Goal: Navigation & Orientation: Find specific page/section

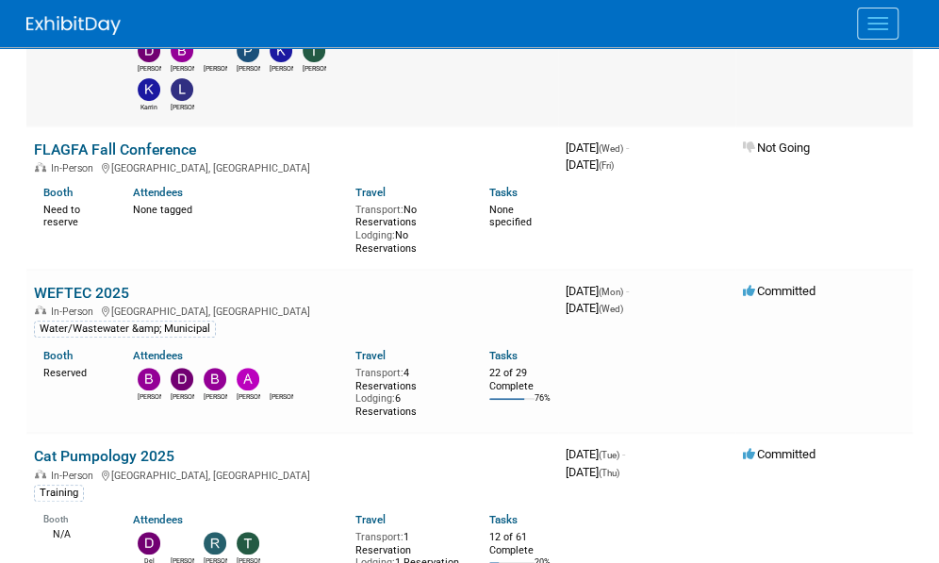
scroll to position [283, 0]
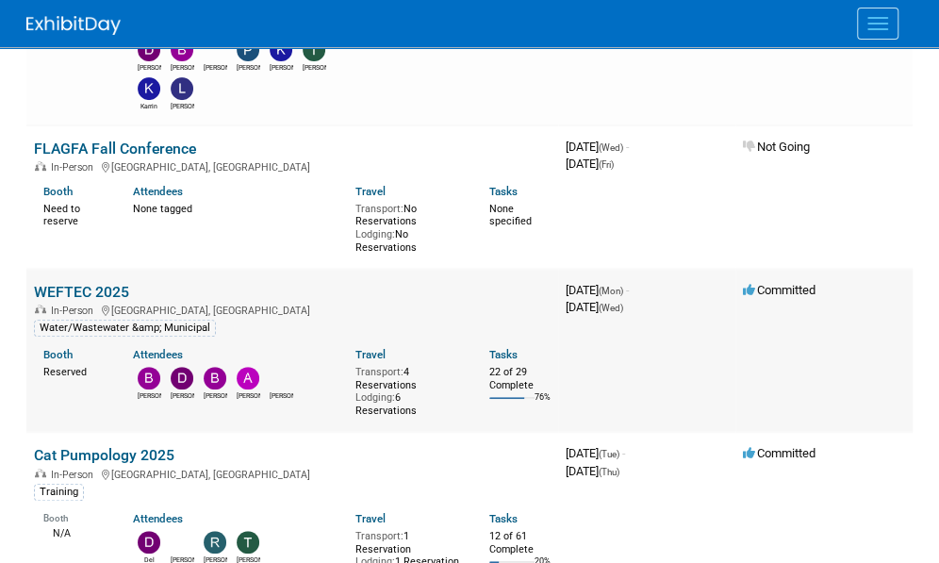
click at [103, 288] on link "WEFTEC 2025" at bounding box center [81, 292] width 95 height 18
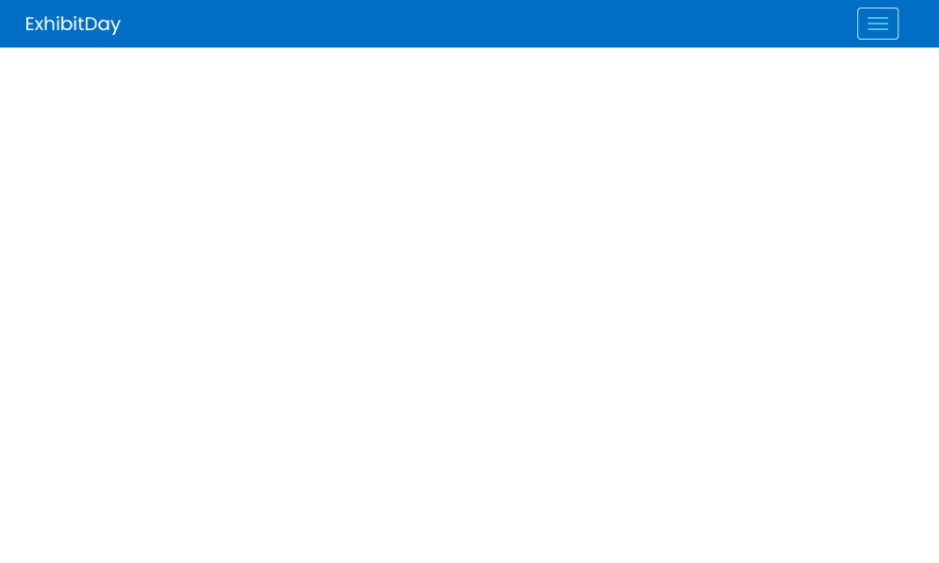
click at [0, 0] on link "Events" at bounding box center [0, 0] width 0 height 0
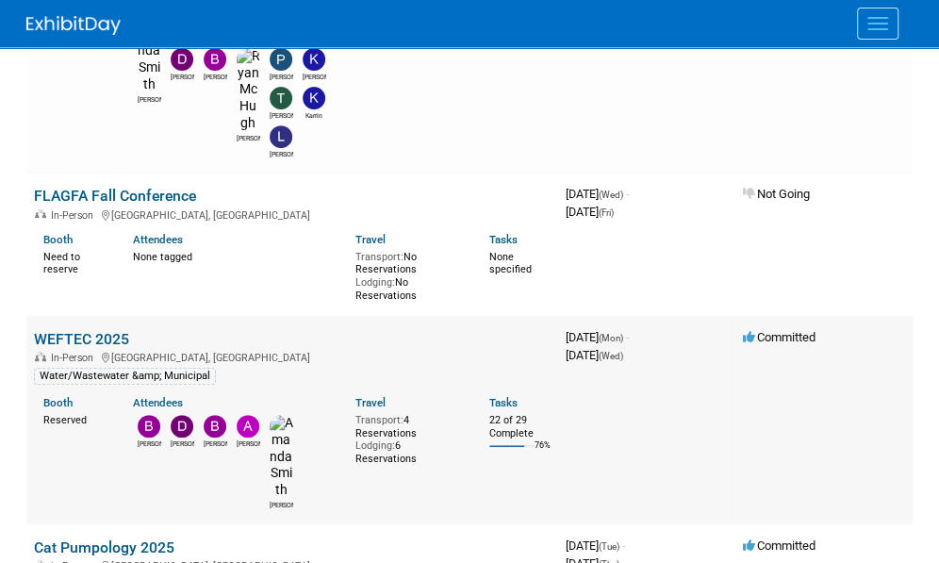
scroll to position [283, 0]
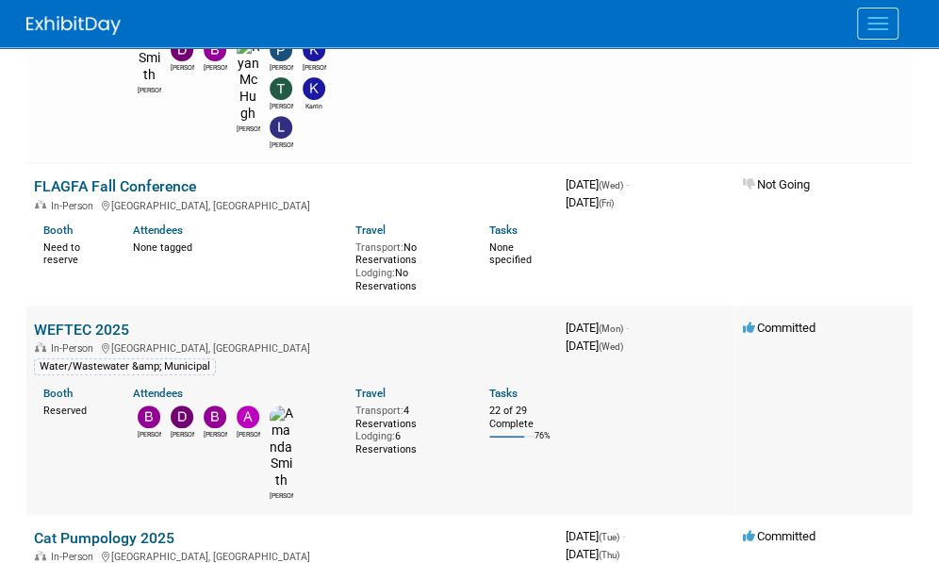
click at [89, 320] on link "WEFTEC 2025" at bounding box center [81, 329] width 95 height 18
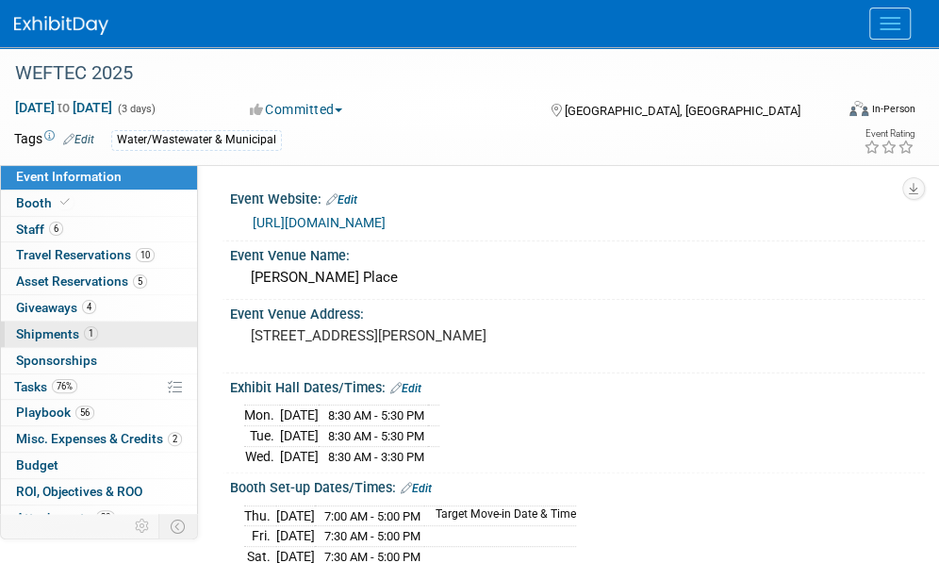
click at [50, 328] on span "Shipments 1" at bounding box center [57, 333] width 82 height 15
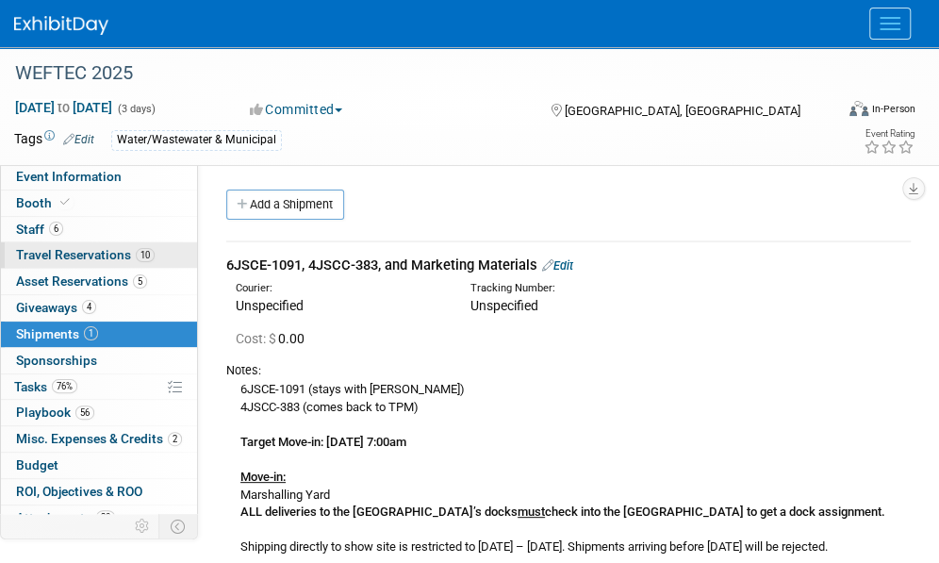
click at [36, 261] on span "Travel Reservations 10" at bounding box center [85, 254] width 139 height 15
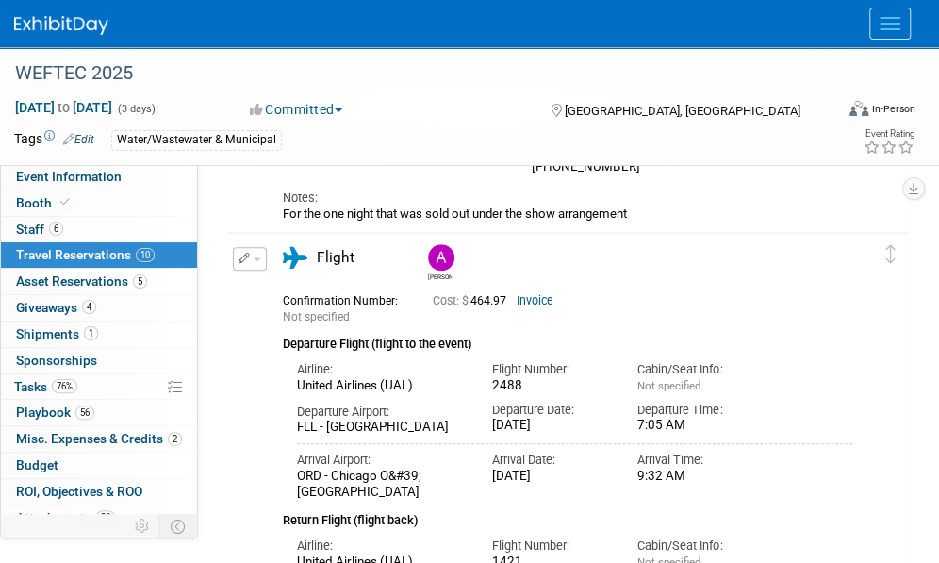
scroll to position [754, 0]
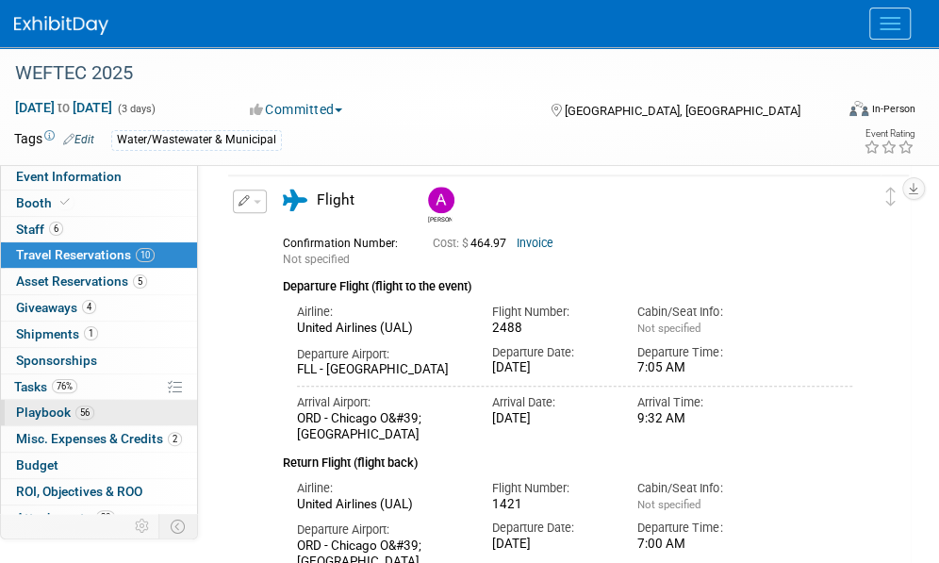
click at [25, 409] on span "Playbook 56" at bounding box center [55, 411] width 78 height 15
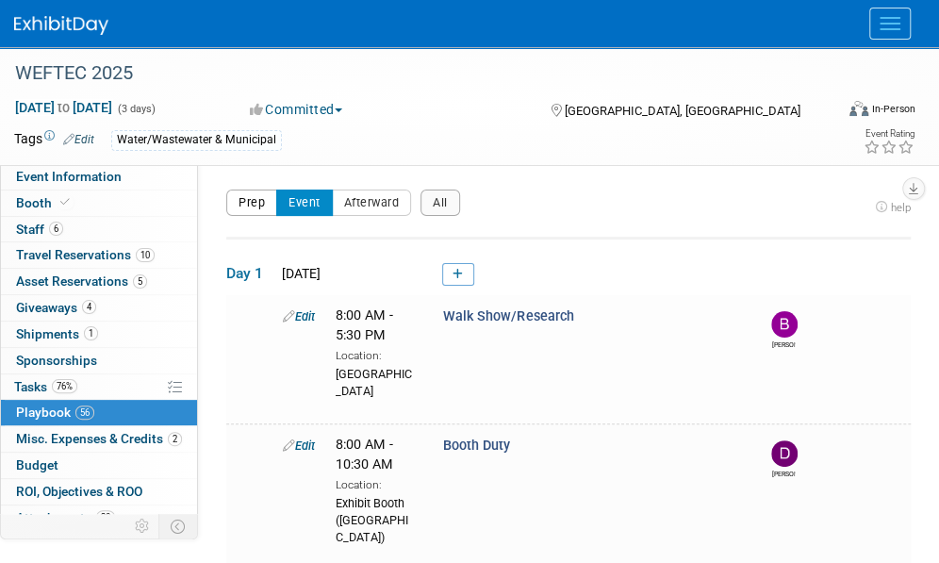
click at [258, 201] on button "Prep" at bounding box center [251, 202] width 51 height 26
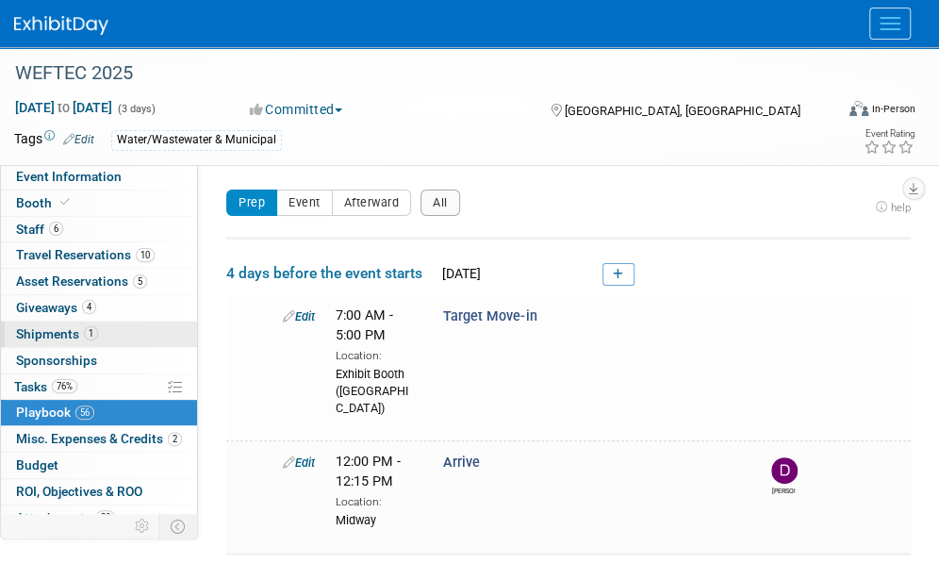
click at [56, 335] on span "Shipments 1" at bounding box center [57, 333] width 82 height 15
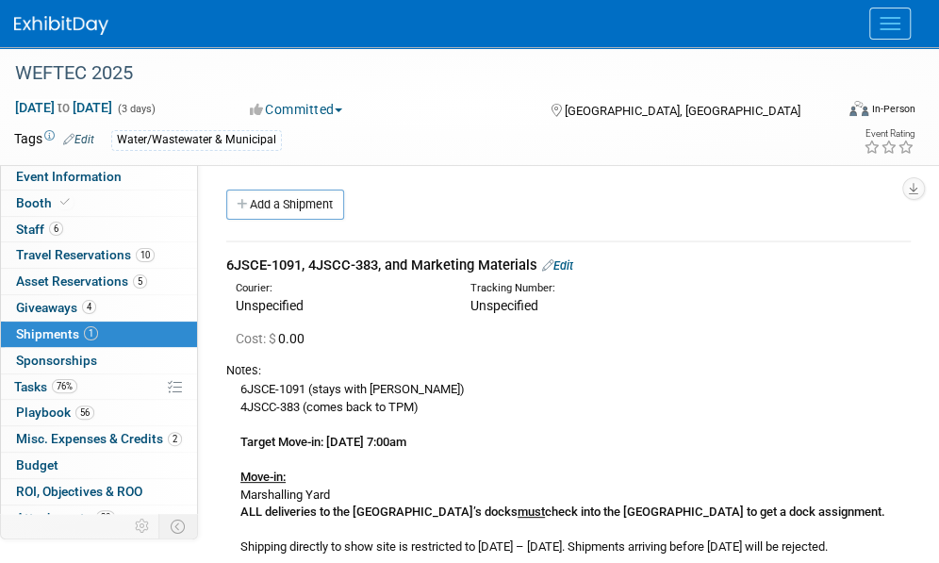
scroll to position [94, 0]
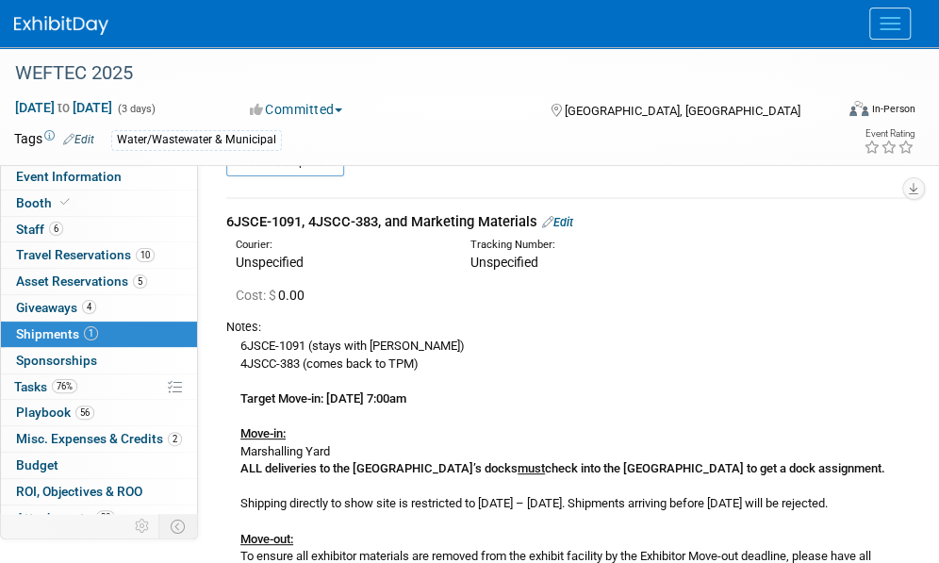
scroll to position [0, 0]
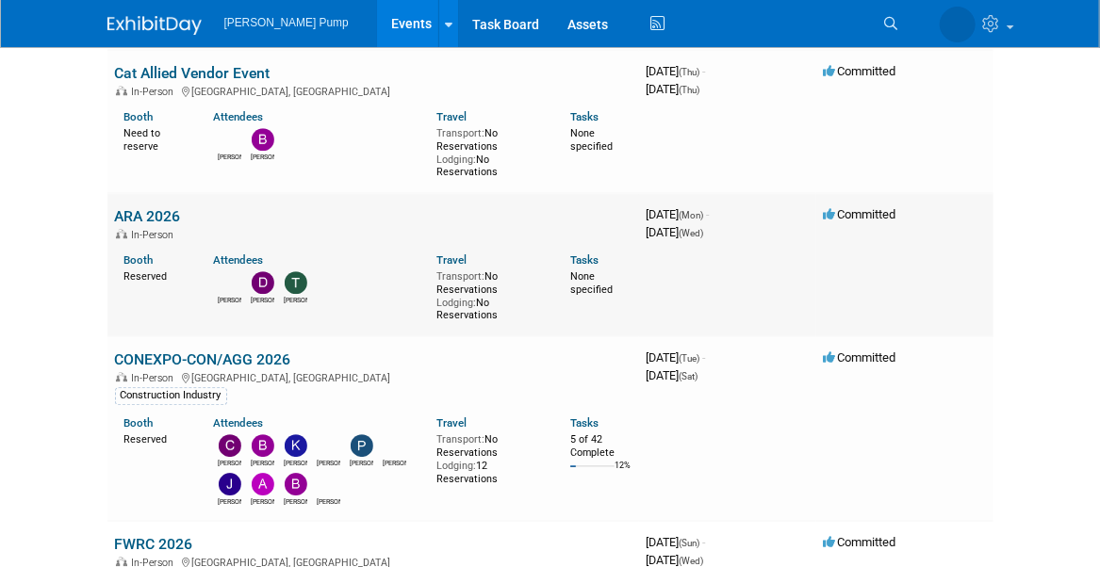
scroll to position [1979, 0]
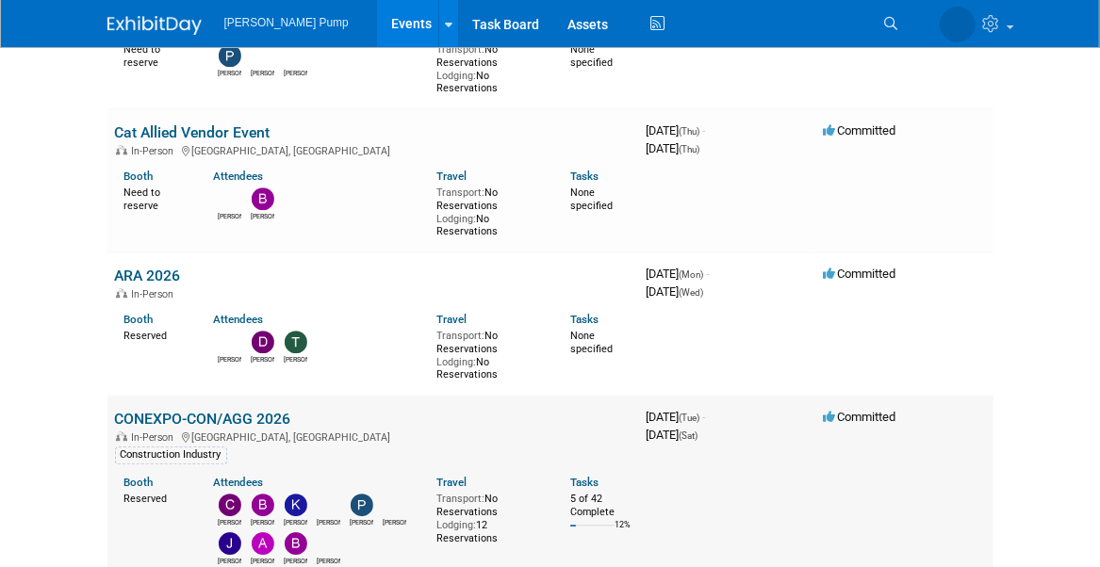
click at [207, 414] on link "CONEXPO-CON/AGG 2026" at bounding box center [203, 419] width 176 height 18
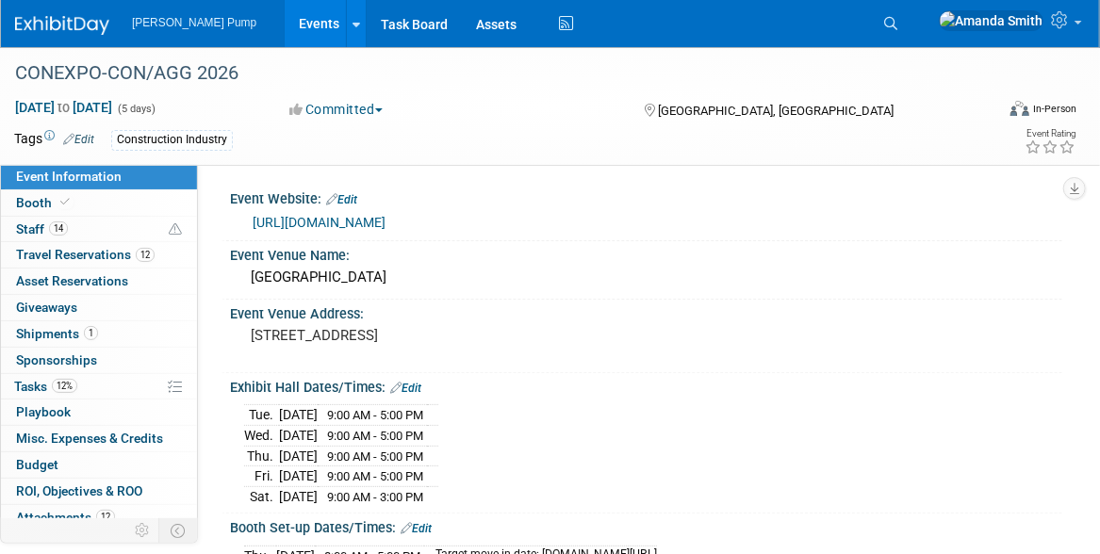
click at [34, 174] on span "Event Information" at bounding box center [69, 176] width 106 height 15
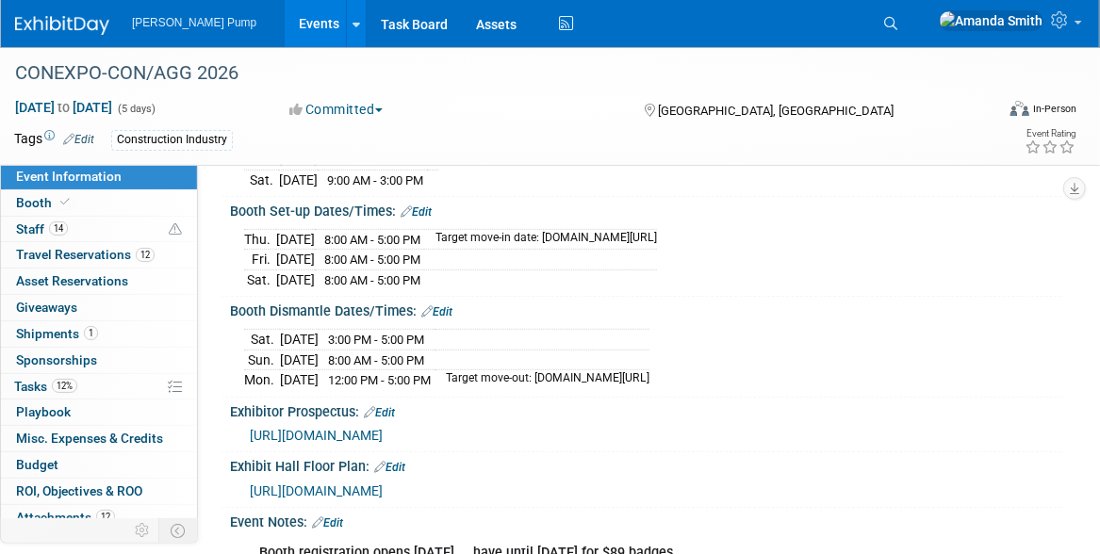
scroll to position [283, 0]
